Goal: Information Seeking & Learning: Find specific fact

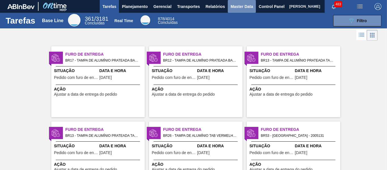
click at [235, 10] on button "Master Data" at bounding box center [242, 6] width 28 height 13
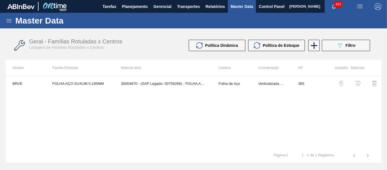
click at [8, 21] on icon at bounding box center [9, 20] width 7 height 7
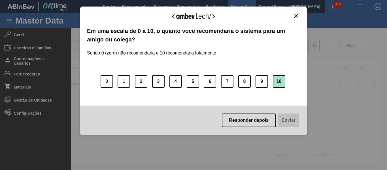
click at [282, 78] on button "10" at bounding box center [279, 81] width 12 height 12
click at [288, 124] on button "Enviar" at bounding box center [288, 120] width 22 height 14
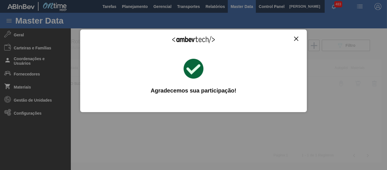
click at [297, 39] on img "Close" at bounding box center [296, 39] width 4 height 4
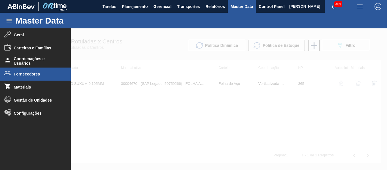
click at [46, 76] on span "Fornecedores" at bounding box center [37, 74] width 47 height 5
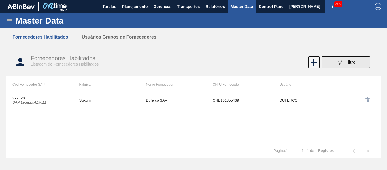
click at [341, 67] on button "089F7B8B-B2A5-4AFE-B5C0-19BA573D28AC Filtro" at bounding box center [346, 61] width 48 height 11
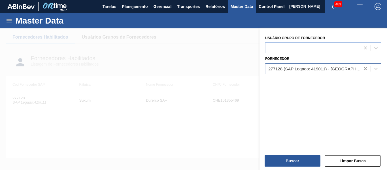
click at [364, 69] on icon at bounding box center [366, 69] width 6 height 6
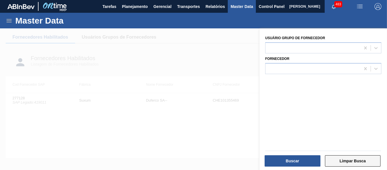
click at [342, 160] on button "Limpar Busca" at bounding box center [353, 160] width 56 height 11
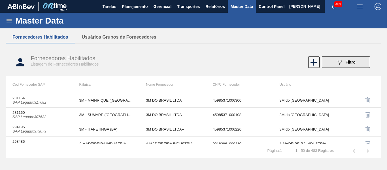
click at [355, 67] on button "089F7B8B-B2A5-4AFE-B5C0-19BA573D28AC Filtro" at bounding box center [346, 61] width 48 height 11
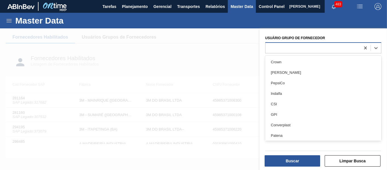
click at [312, 44] on div at bounding box center [312, 48] width 95 height 8
type Fornecedor "[MEDICAL_DATA]"
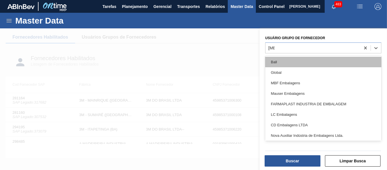
click at [290, 60] on div "Ball" at bounding box center [323, 62] width 116 height 10
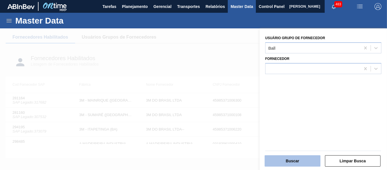
click at [295, 157] on button "Buscar" at bounding box center [293, 160] width 56 height 11
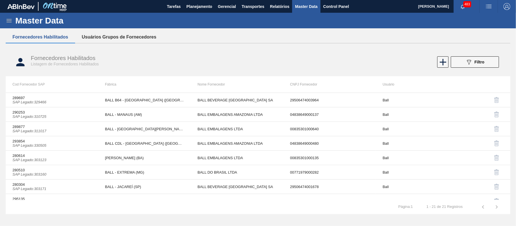
click at [118, 35] on button "Usuários Grupos de Fornecedores" at bounding box center [119, 37] width 88 height 12
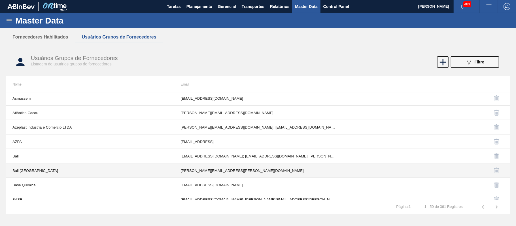
scroll to position [464, 0]
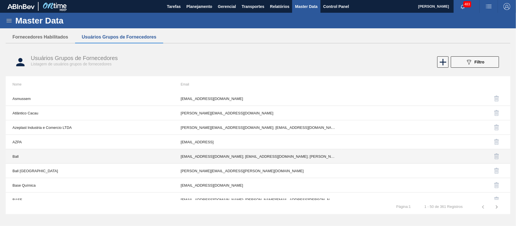
click at [127, 160] on td "Ball" at bounding box center [90, 156] width 168 height 14
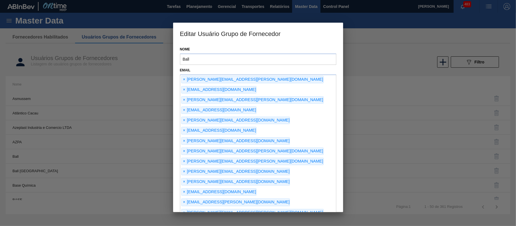
click at [372, 55] on div at bounding box center [258, 113] width 516 height 226
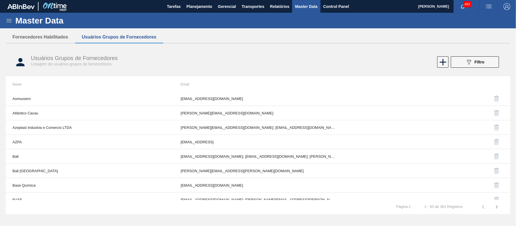
click at [33, 29] on div "Master Data Geral Carteiras e Famílias Coordenações e Usuários Fornecedores Mat…" at bounding box center [258, 116] width 516 height 206
click at [36, 37] on button "Fornecedores Habilitados" at bounding box center [40, 37] width 69 height 12
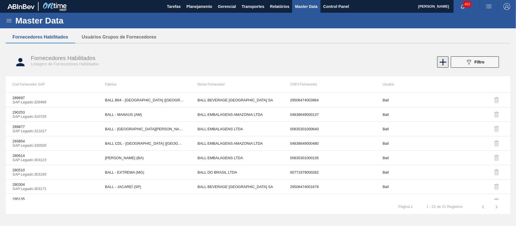
click at [387, 63] on icon at bounding box center [442, 62] width 11 height 11
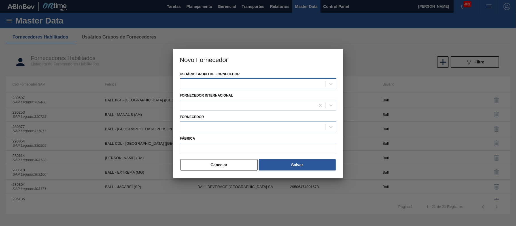
click at [203, 83] on div at bounding box center [252, 84] width 145 height 8
click at [196, 83] on div at bounding box center [252, 84] width 145 height 8
click at [236, 167] on button "Cancelar" at bounding box center [218, 164] width 77 height 11
